Goal: Information Seeking & Learning: Find specific fact

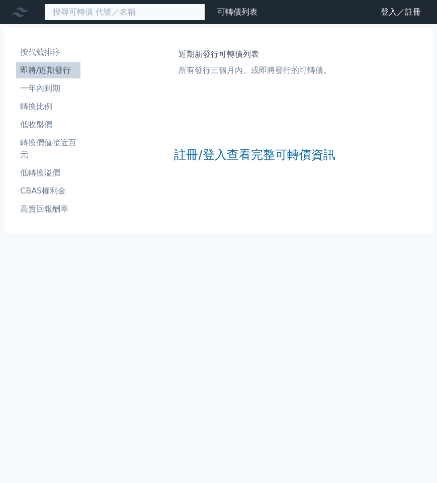
click at [74, 11] on input at bounding box center [124, 12] width 161 height 17
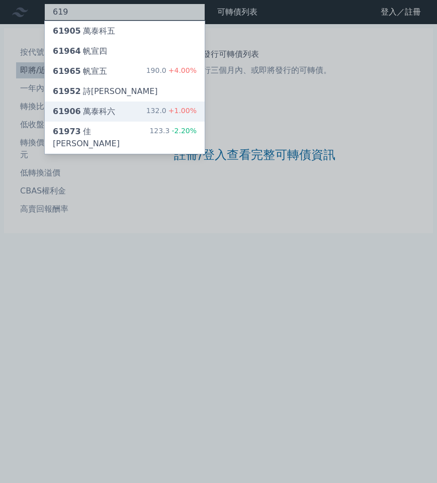
type input "619"
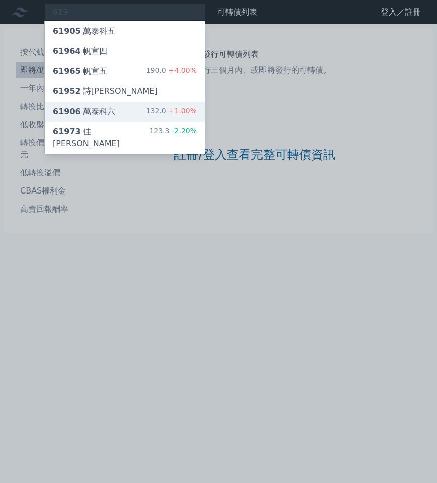
click at [85, 113] on div "61906 萬泰科六" at bounding box center [84, 112] width 62 height 12
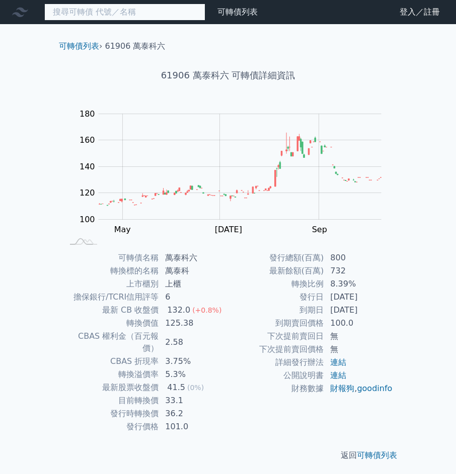
click at [114, 16] on input at bounding box center [124, 12] width 161 height 17
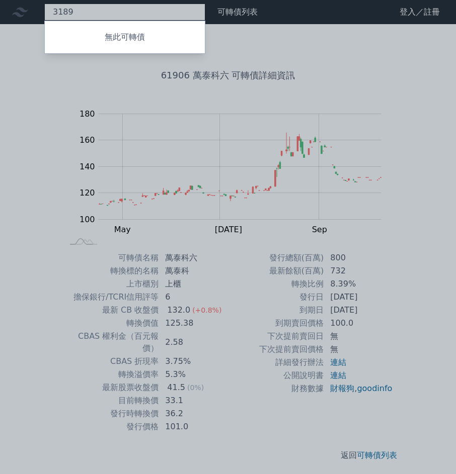
type input "3189"
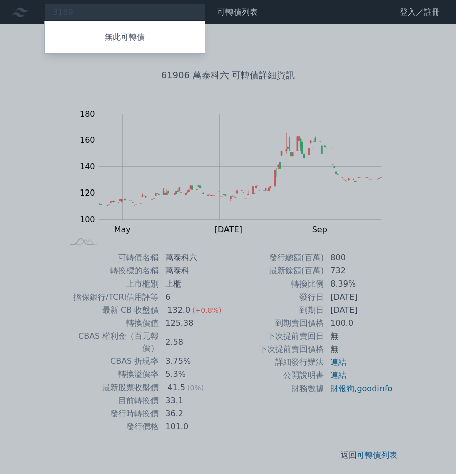
click at [113, 9] on div at bounding box center [228, 237] width 456 height 474
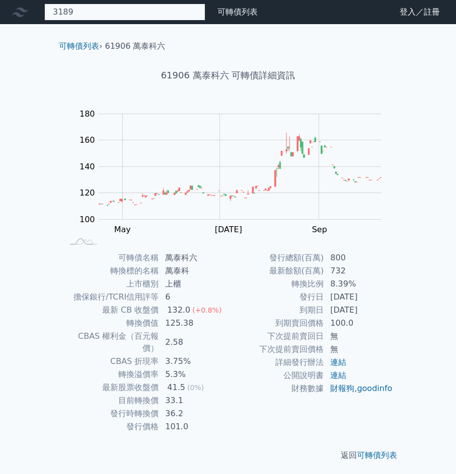
click at [88, 10] on div "3189 無此可轉債" at bounding box center [124, 12] width 161 height 17
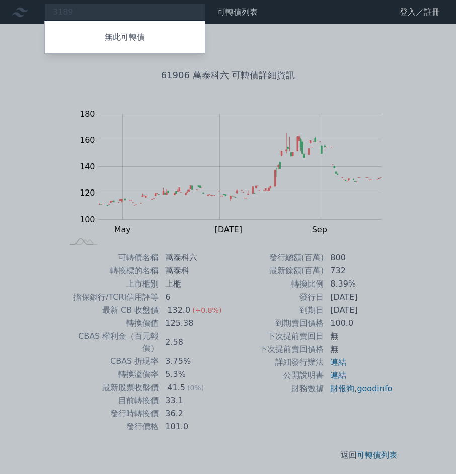
click at [59, 71] on div at bounding box center [228, 237] width 456 height 474
